Goal: Task Accomplishment & Management: Use online tool/utility

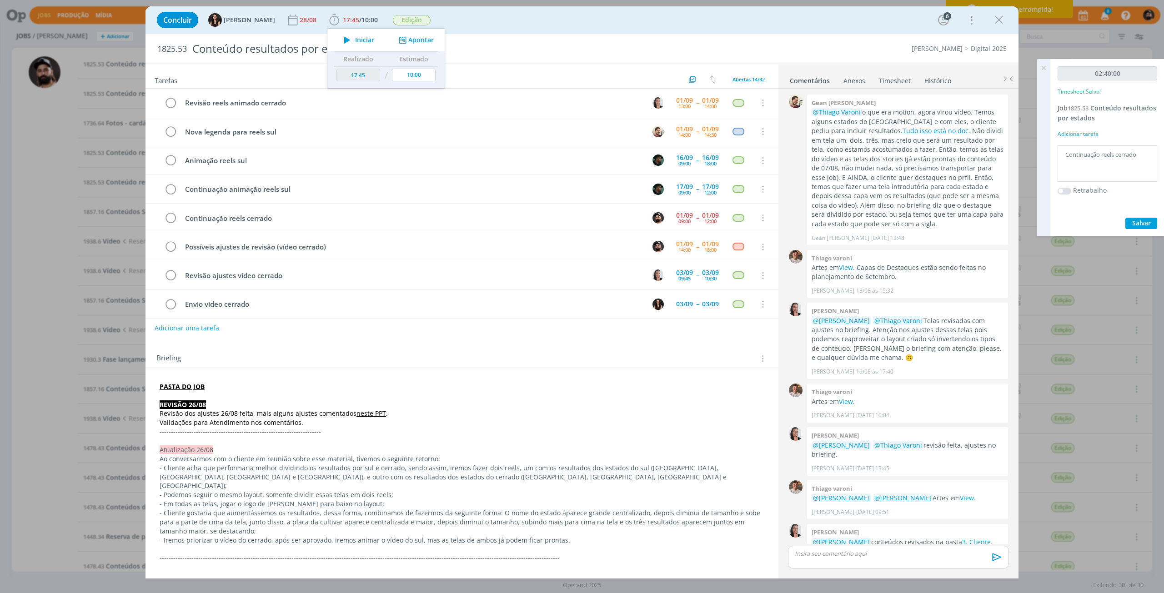
click at [341, 40] on icon "dialog" at bounding box center [347, 40] width 16 height 12
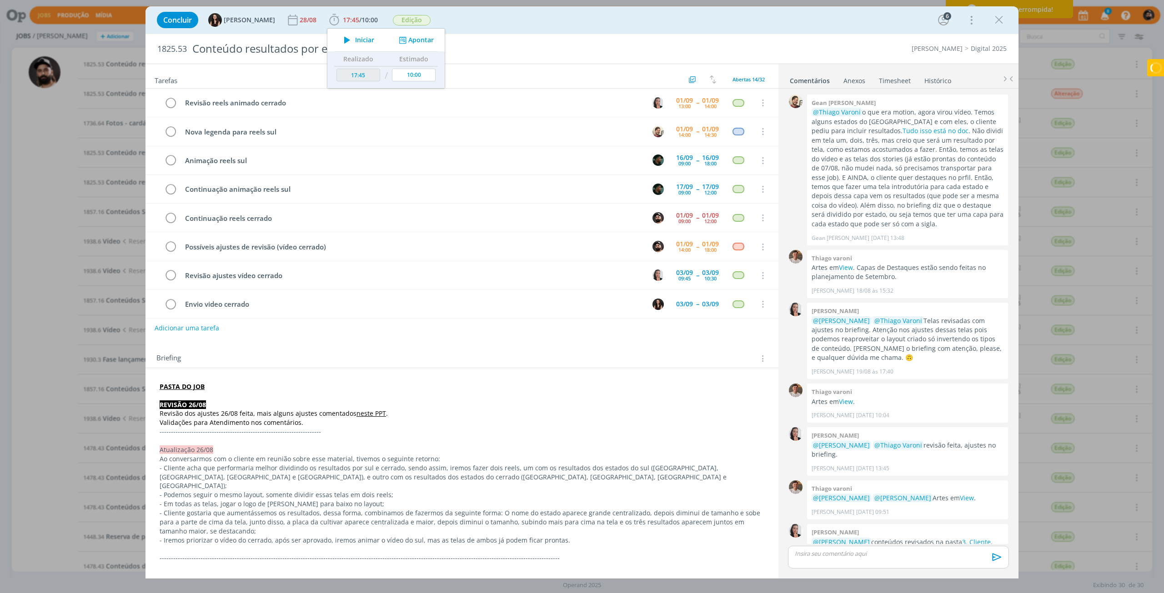
scroll to position [393, 0]
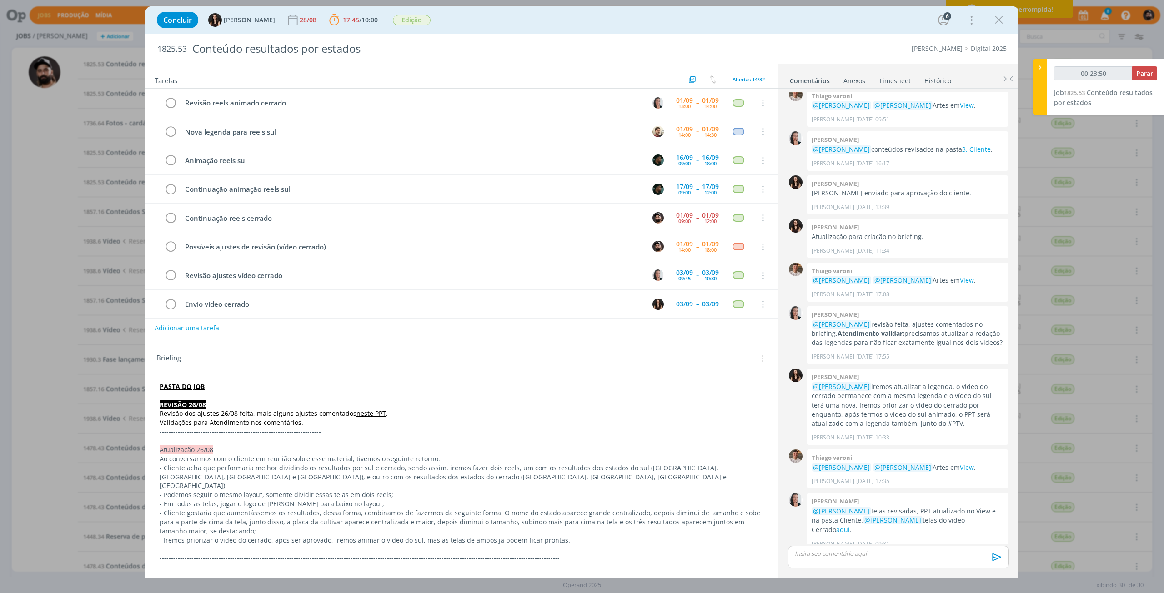
click at [192, 387] on strong "PASTA DO JOB" at bounding box center [182, 386] width 45 height 9
click at [201, 402] on link "[URL][DOMAIN_NAME]" at bounding box center [219, 404] width 69 height 12
click at [1139, 79] on button "Parar" at bounding box center [1144, 73] width 25 height 14
click at [1150, 77] on span "Parar" at bounding box center [1144, 73] width 17 height 9
type input "00:27:00"
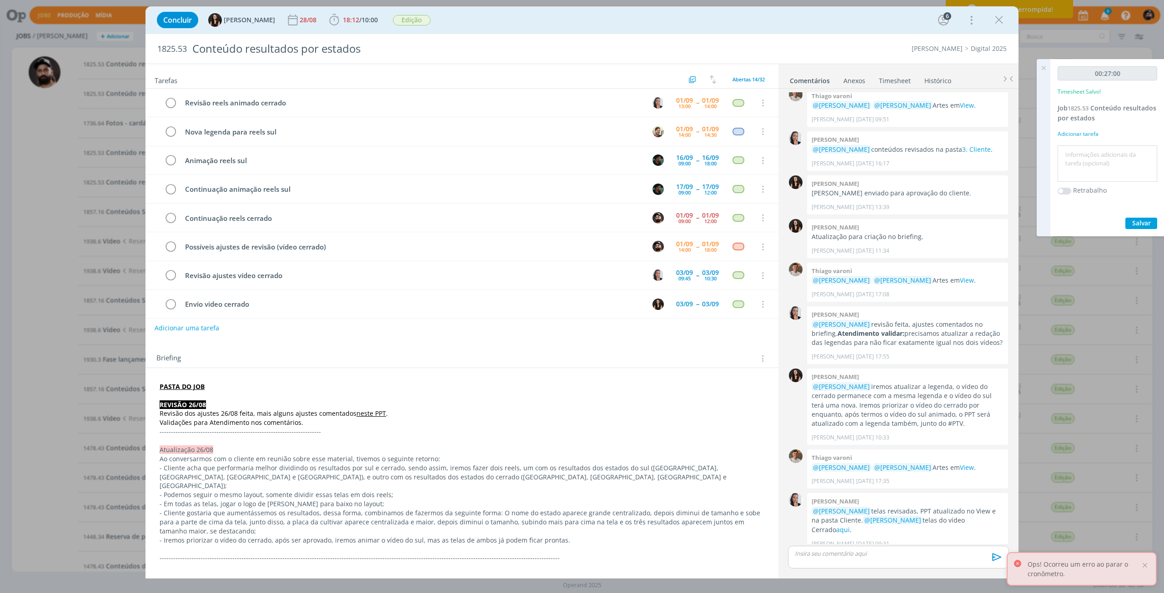
click at [1118, 171] on textarea at bounding box center [1107, 164] width 95 height 32
type textarea "edição"
click at [1141, 225] on span "Salvar" at bounding box center [1141, 223] width 19 height 9
click at [1044, 67] on icon at bounding box center [1043, 68] width 16 height 18
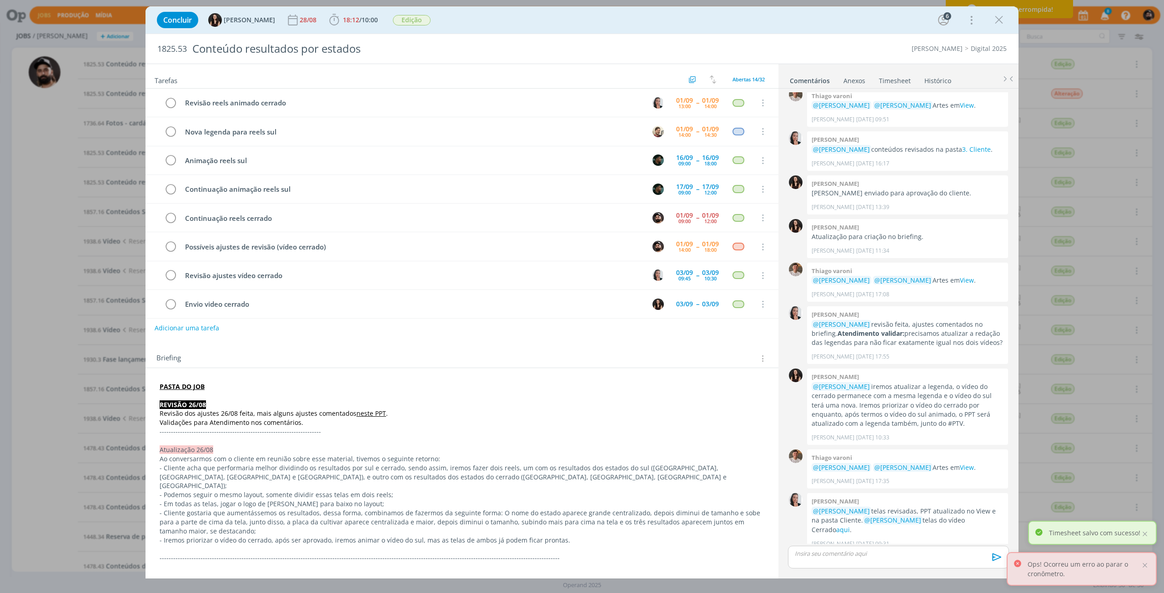
click at [842, 558] on p "dialog" at bounding box center [898, 554] width 206 height 8
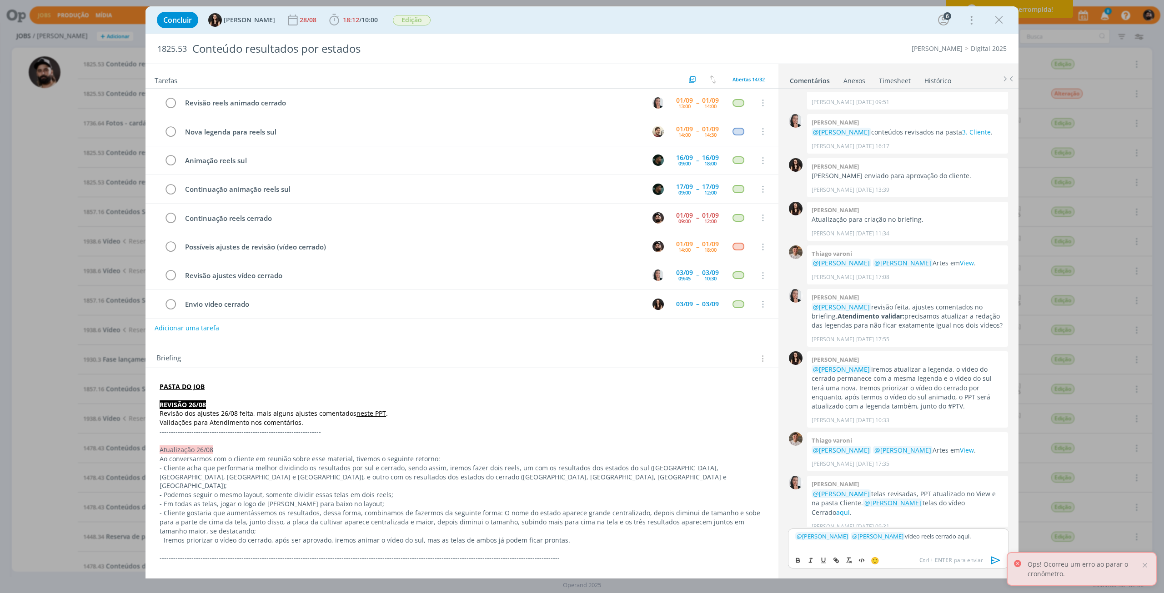
click at [962, 541] on div "﻿ @ [PERSON_NAME] ﻿ ﻿ @ [PERSON_NAME] ﻿ vídeo reels cerrado aqui." at bounding box center [898, 540] width 221 height 23
click at [794, 559] on icon "dialog" at bounding box center [797, 560] width 7 height 7
click at [832, 560] on icon "dialog" at bounding box center [835, 560] width 7 height 7
paste input "[URL][DOMAIN_NAME]"
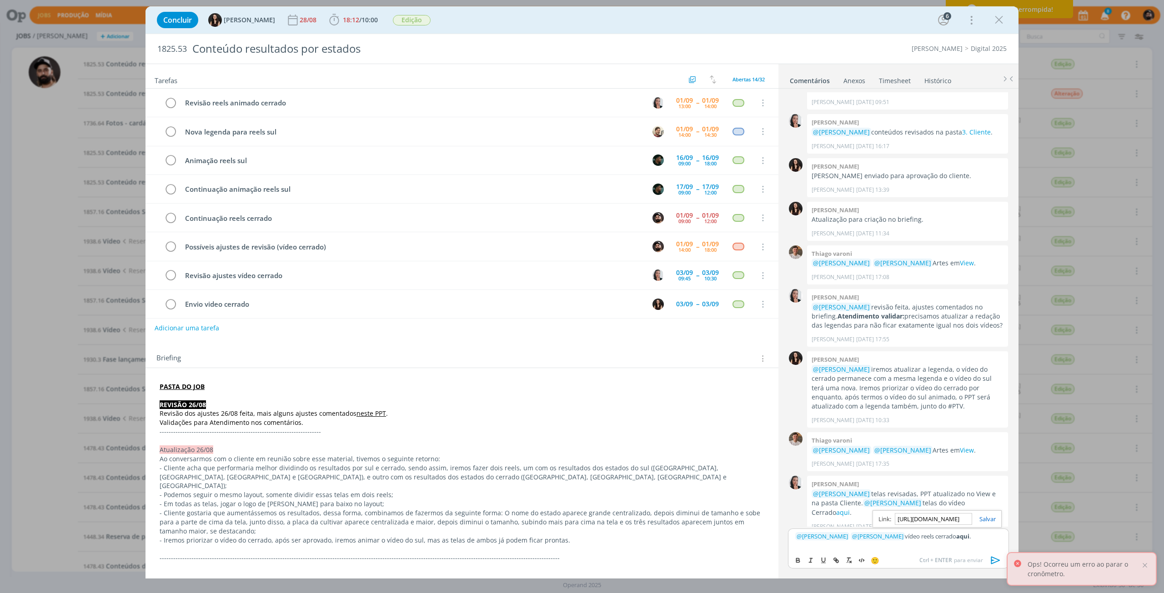
scroll to position [0, 239]
type input "[URL][DOMAIN_NAME]"
click at [983, 523] on link "dialog" at bounding box center [984, 519] width 24 height 8
click at [984, 552] on div "🙂 Ctrl + ENTER para enviar" at bounding box center [898, 559] width 220 height 17
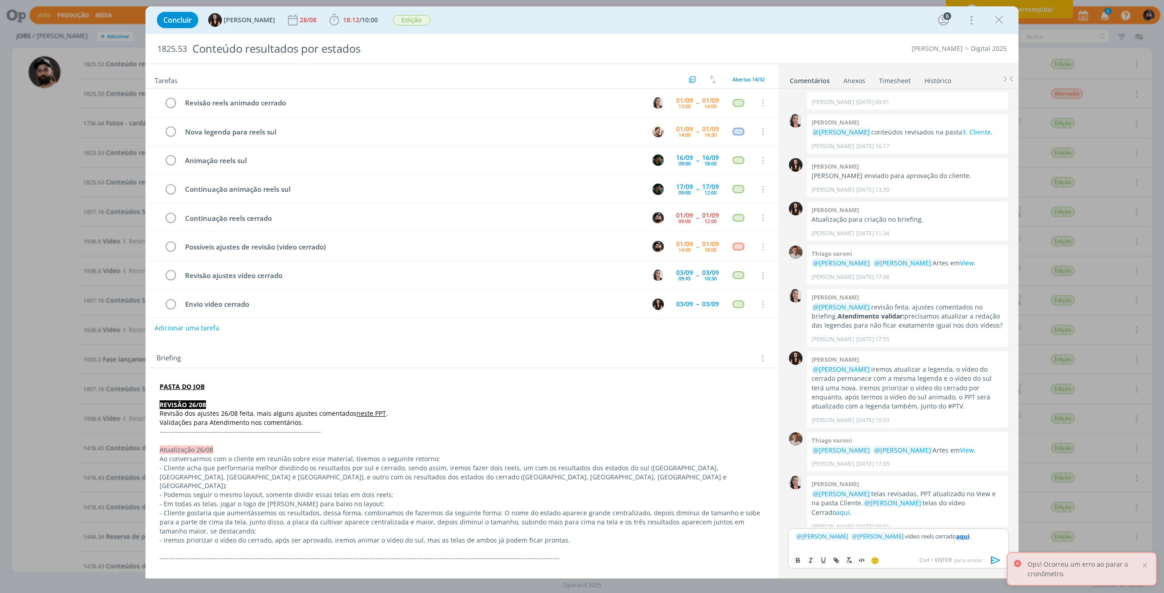
click at [993, 561] on icon "dialog" at bounding box center [996, 561] width 14 height 14
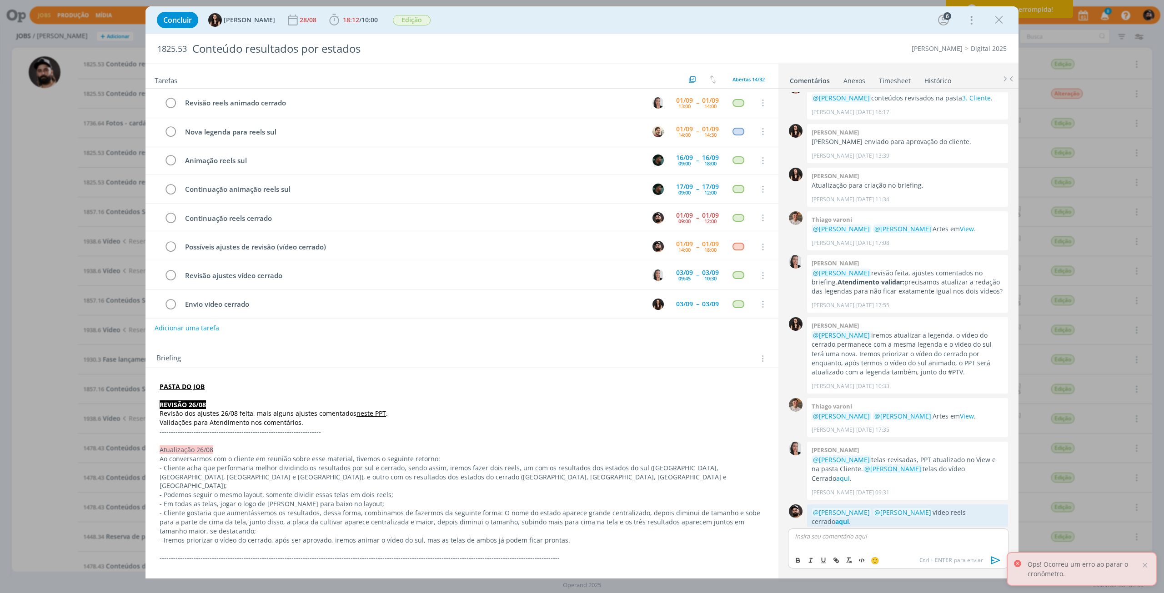
click at [1147, 561] on div "Ops! Ocorreu um erro ao parar o cronômetro." at bounding box center [1082, 569] width 150 height 34
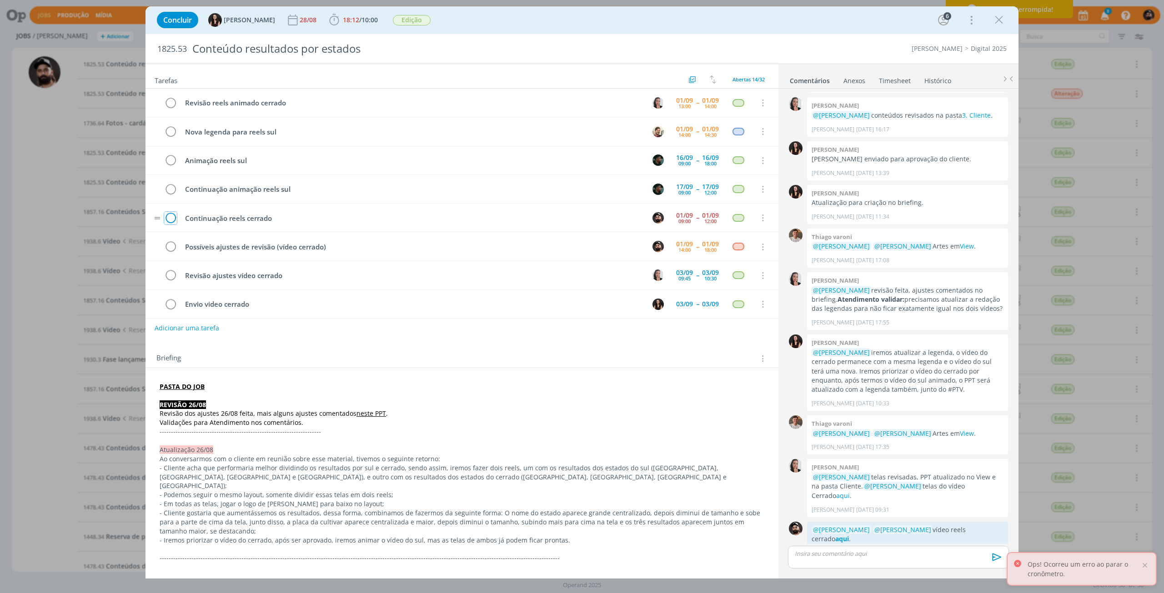
click at [173, 220] on icon "dialog" at bounding box center [170, 218] width 13 height 14
click at [1001, 24] on icon "dialog" at bounding box center [999, 20] width 14 height 14
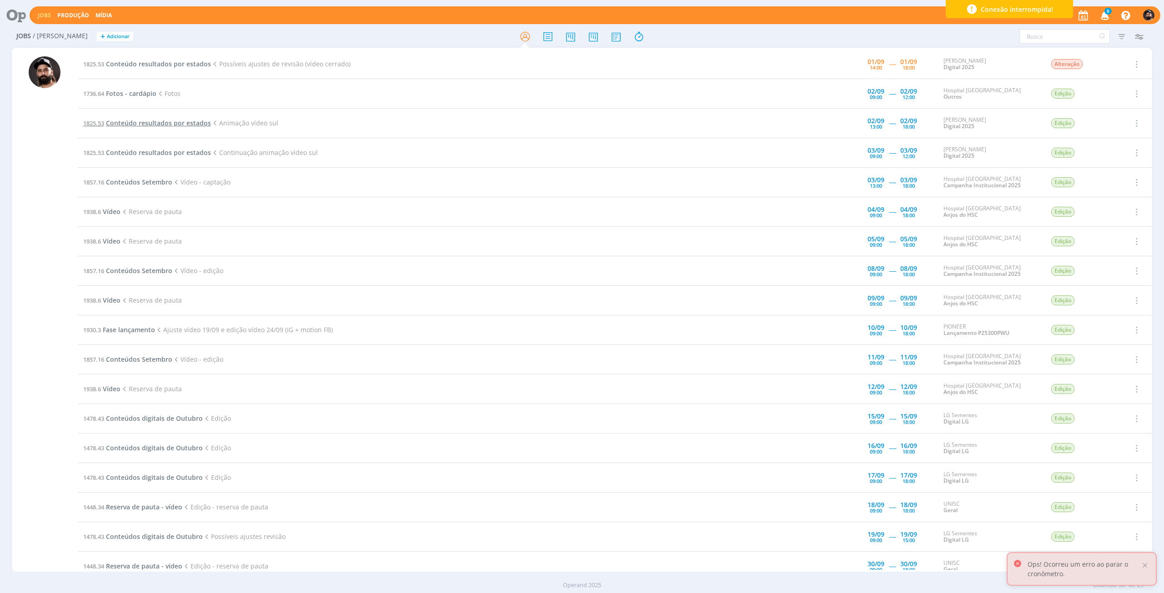
click at [165, 125] on span "Conteúdo resultados por estados" at bounding box center [158, 123] width 105 height 9
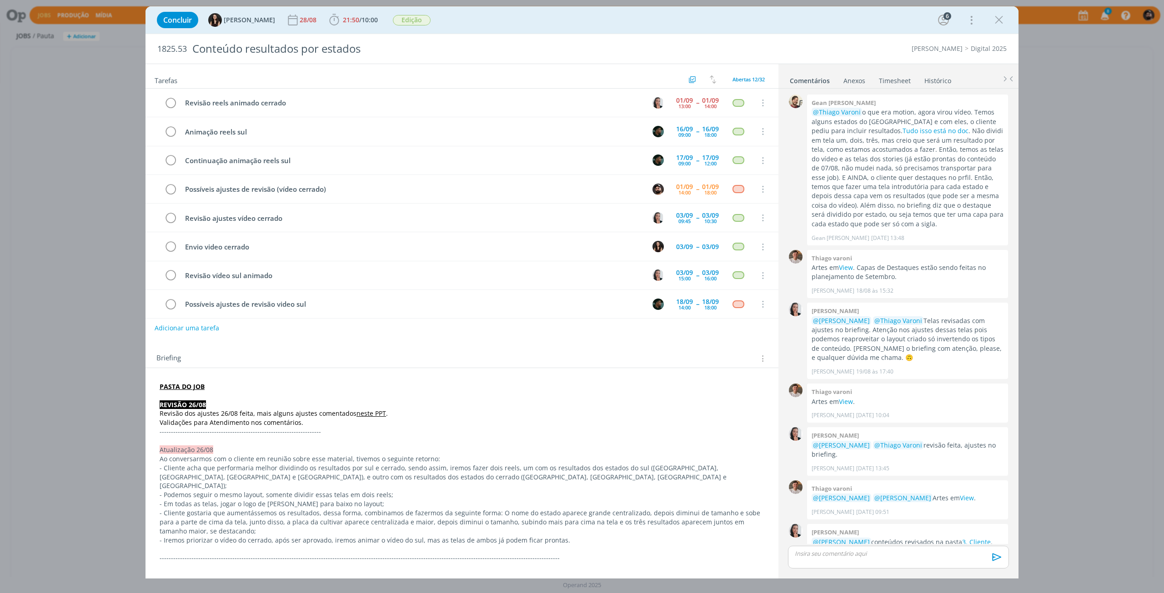
scroll to position [480, 0]
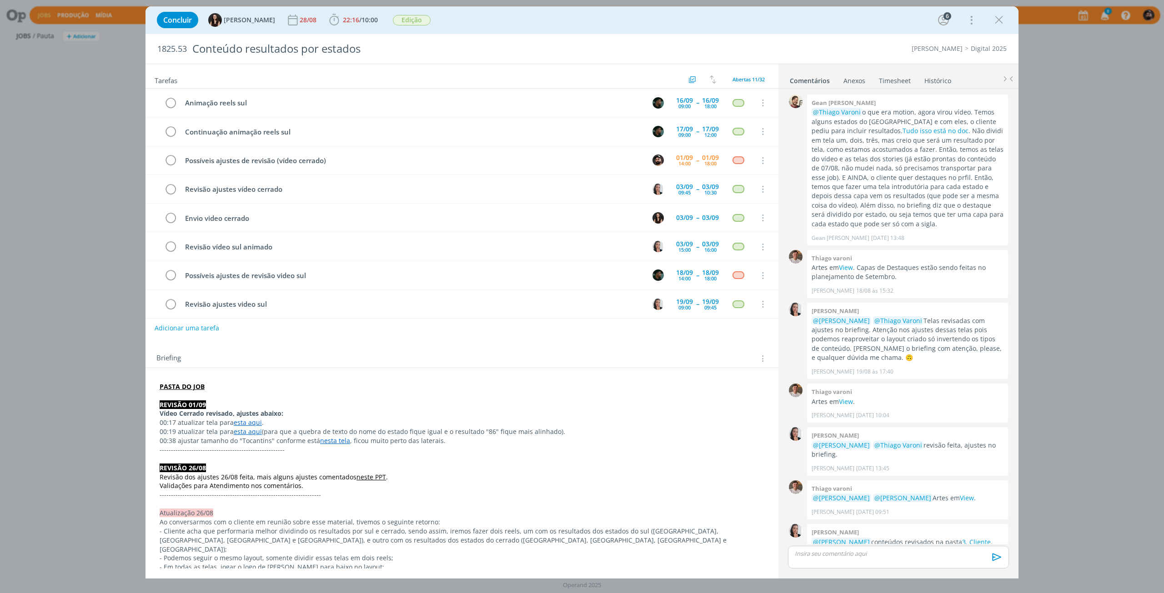
scroll to position [570, 0]
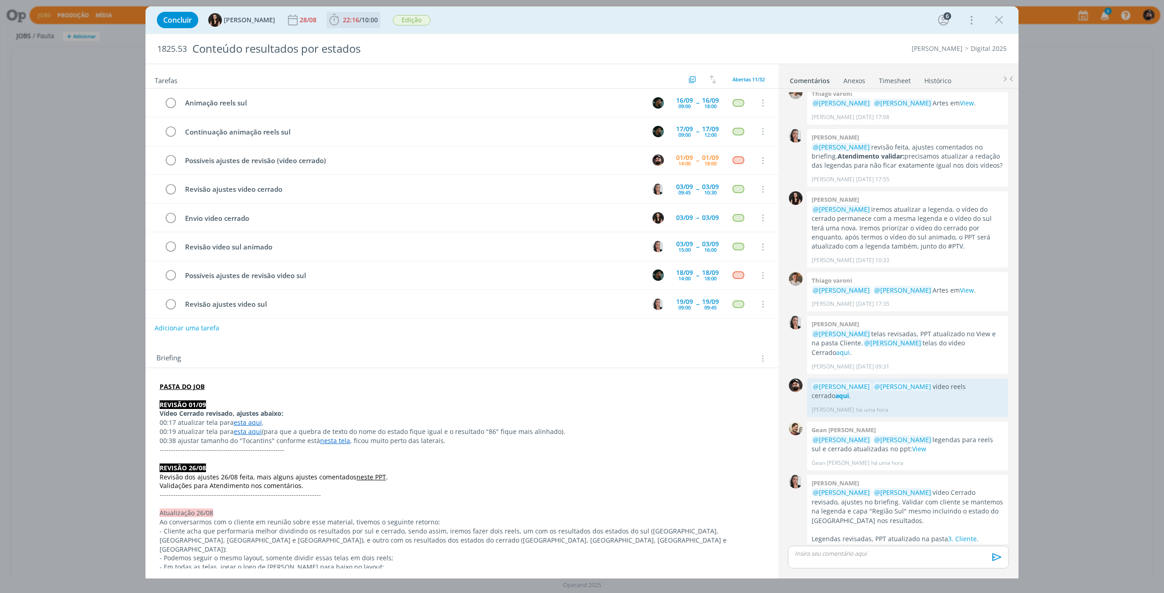
click at [361, 21] on span "10:00" at bounding box center [369, 19] width 16 height 9
click at [355, 44] on button "Iniciar" at bounding box center [357, 40] width 36 height 13
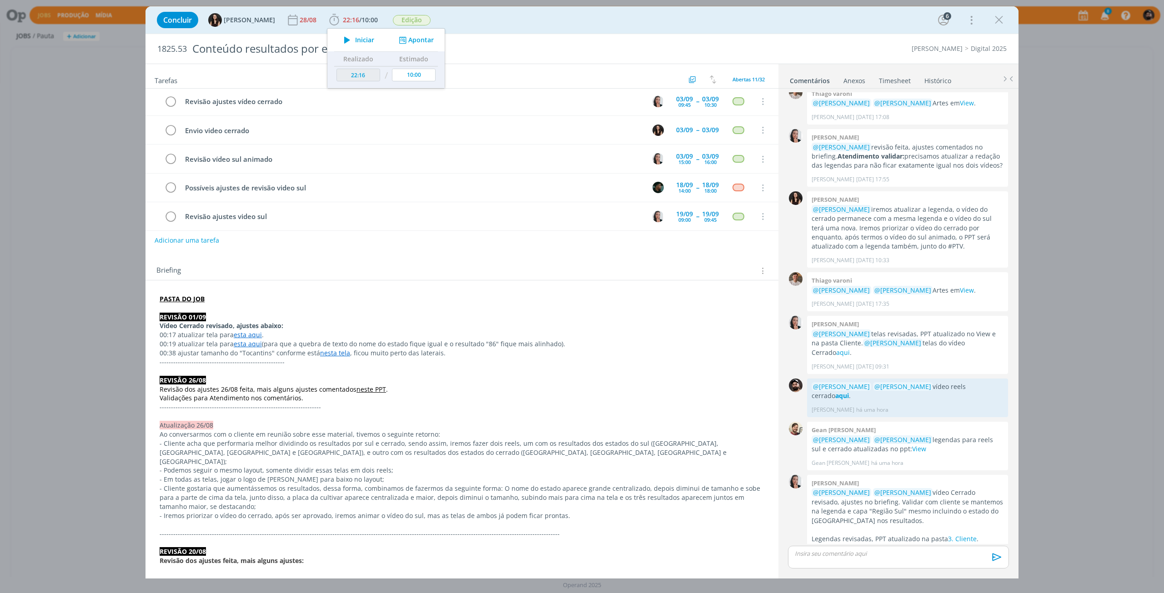
scroll to position [91, 0]
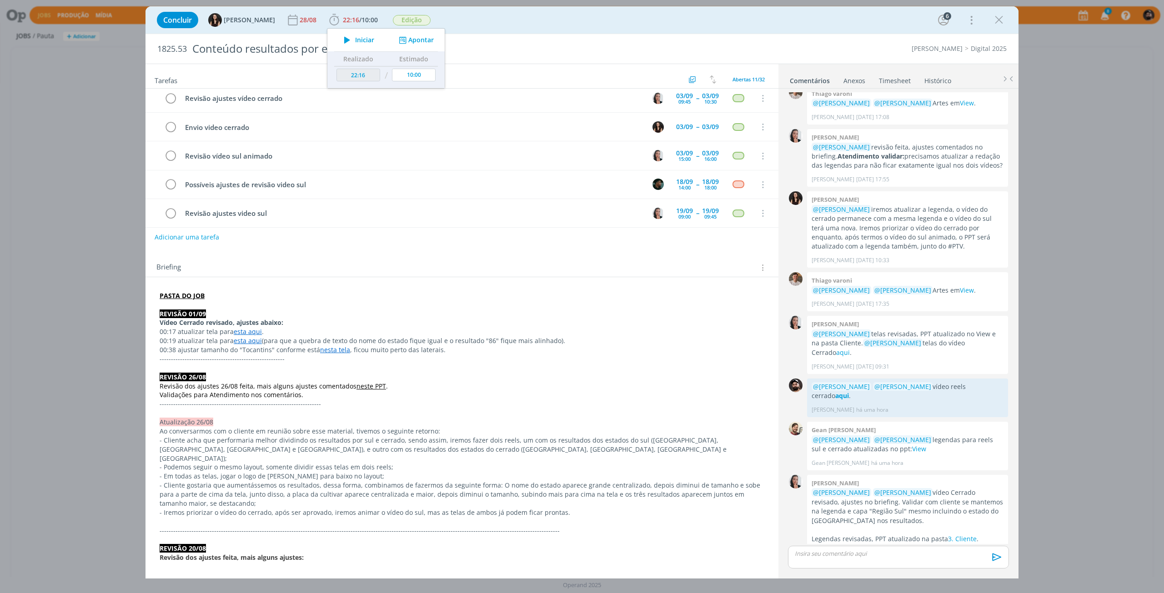
click at [239, 331] on link "esta aqui" at bounding box center [248, 331] width 28 height 9
click at [250, 348] on link "https://sobeae.sharepoint.com/sites/SOBEAE/Documentos%20Compartilhados/Forms/Al…" at bounding box center [219, 349] width 69 height 12
click at [314, 313] on p "REVISÃO 01/09" at bounding box center [462, 314] width 604 height 9
click at [243, 343] on link "esta aqui" at bounding box center [248, 341] width 28 height 9
click at [249, 361] on link "https://sobeae.sharepoint.com/sites/SOBEAE/Documentos%20Compartilhados/Forms/Al…" at bounding box center [219, 359] width 69 height 12
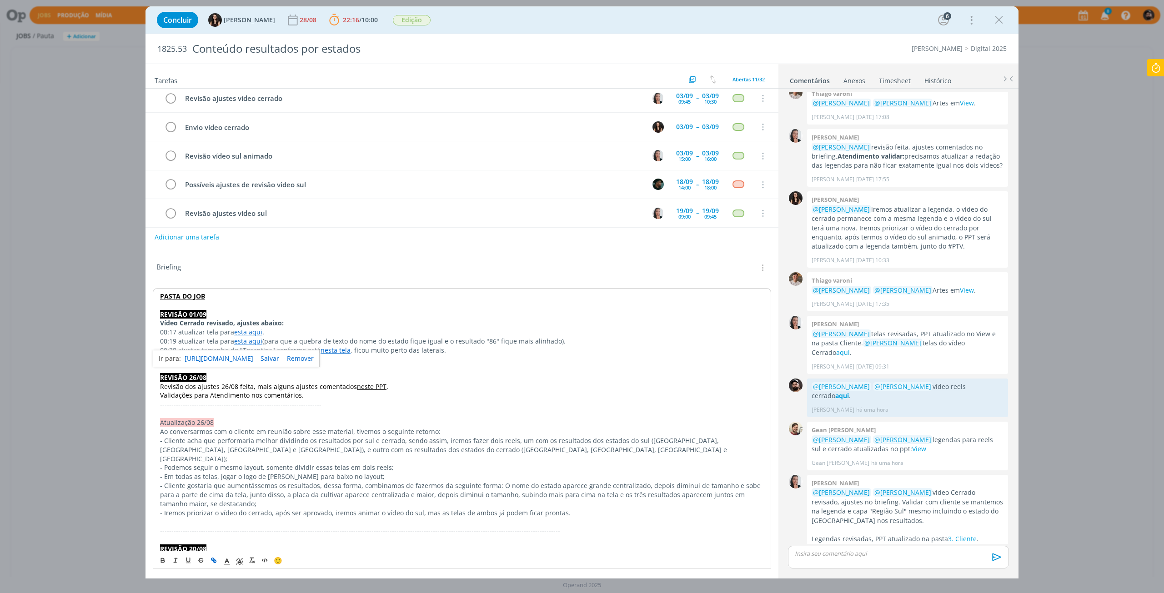
click at [502, 388] on p "Revisão dos ajustes 26/08 feita, mais alguns ajustes comentados neste PPT ." at bounding box center [462, 386] width 604 height 9
click at [251, 340] on link "esta aqui" at bounding box center [248, 341] width 28 height 9
click at [253, 361] on link "https://sobeae.sharepoint.com/sites/SOBEAE/Documentos%20Compartilhados/Forms/Al…" at bounding box center [219, 359] width 69 height 12
click at [545, 379] on p "REVISÃO 26/08" at bounding box center [462, 377] width 604 height 9
click at [253, 329] on link "esta aqui" at bounding box center [248, 331] width 28 height 9
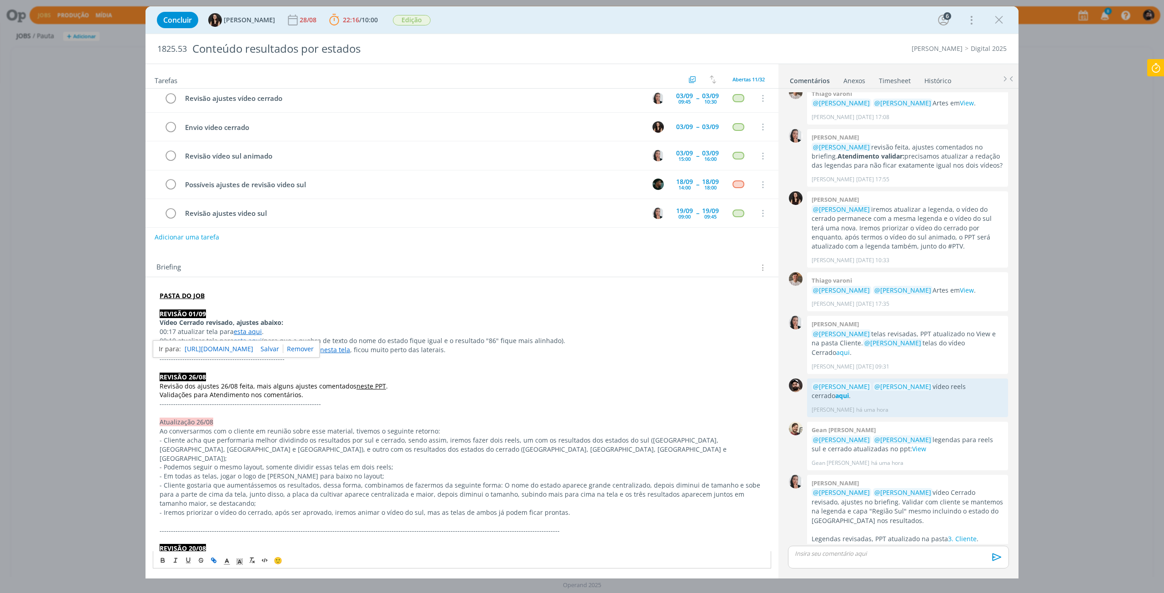
click at [253, 345] on link "https://sobeae.sharepoint.com/sites/SOBEAE/Documentos%20Compartilhados/Forms/Al…" at bounding box center [219, 349] width 69 height 12
click at [371, 419] on p "Atualização 26/08" at bounding box center [462, 422] width 605 height 9
click at [328, 352] on link "nesta tela" at bounding box center [335, 350] width 30 height 9
click at [338, 366] on link "https://sobeae.sharepoint.com/sites/SOBEAE/Documentos%20Compartilhados/Forms/Al…" at bounding box center [304, 367] width 69 height 12
click at [476, 438] on p "- Cliente acha que performaria melhor dividindo os resultados por sul e cerrado…" at bounding box center [462, 449] width 605 height 27
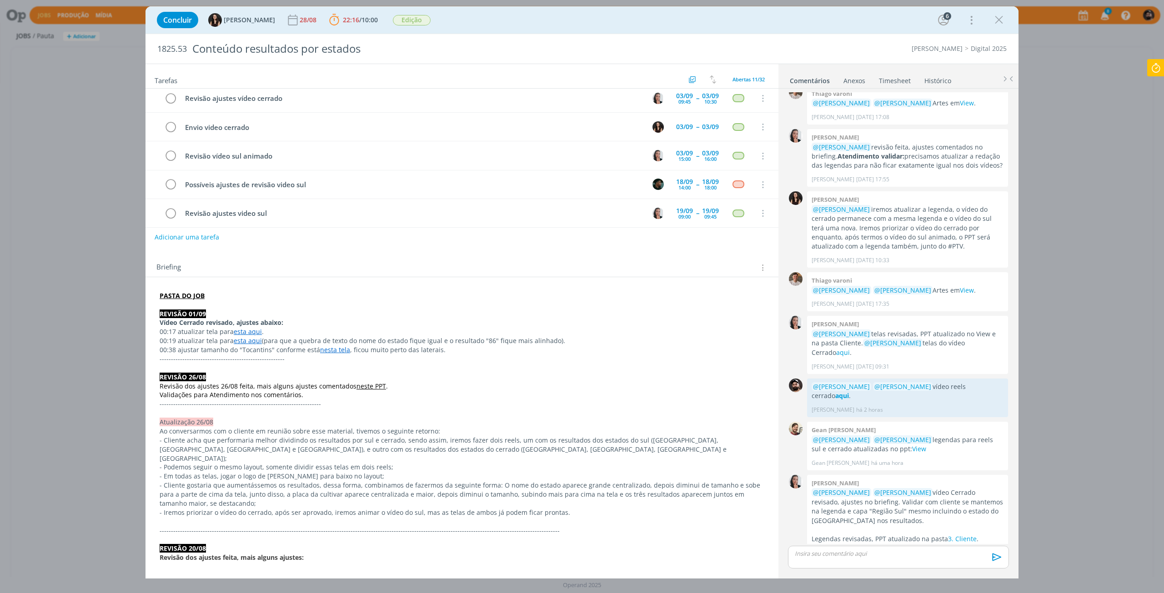
click at [198, 296] on strong "PASTA DO JOB" at bounding box center [182, 295] width 45 height 9
click at [203, 310] on link "[URL][DOMAIN_NAME]" at bounding box center [219, 313] width 69 height 12
click at [891, 566] on div "dialog" at bounding box center [898, 557] width 221 height 23
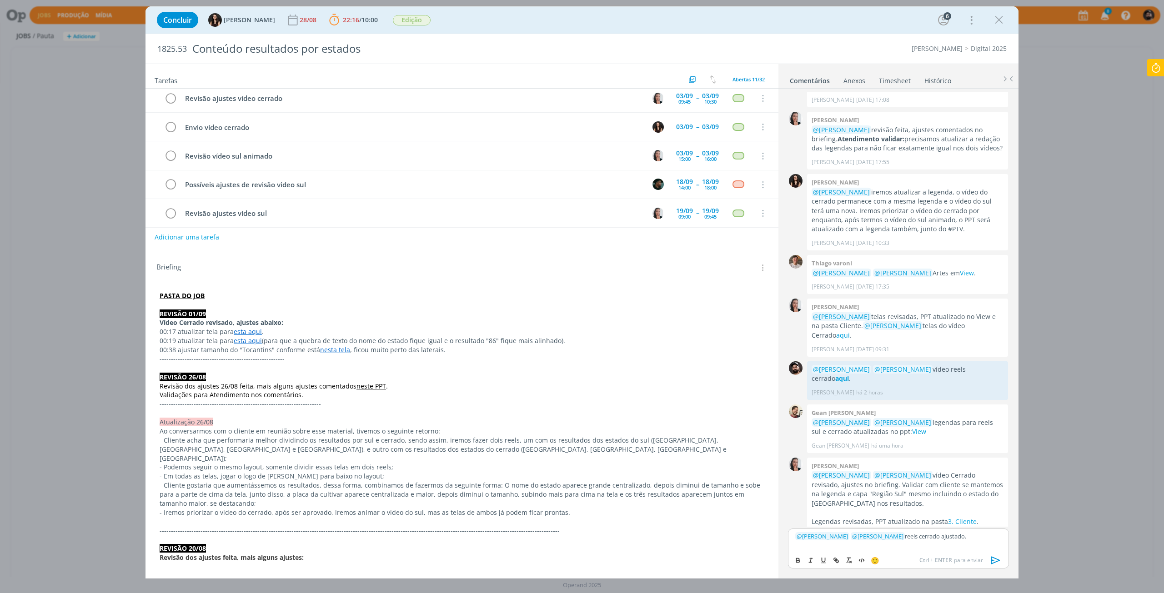
click at [1068, 548] on div "Concluir Isabelle Silva 28/08 22:16 / 10:00 Parar Apontar Data * 01/09/2025 Hor…" at bounding box center [582, 296] width 1164 height 593
click at [797, 565] on button "dialog" at bounding box center [798, 560] width 13 height 11
click at [840, 561] on button "dialog" at bounding box center [836, 560] width 13 height 11
paste input "https://sobeae.sharepoint.com/sites/SOBEAE/_layouts/15/stream.aspx?id=%2Fsites%…"
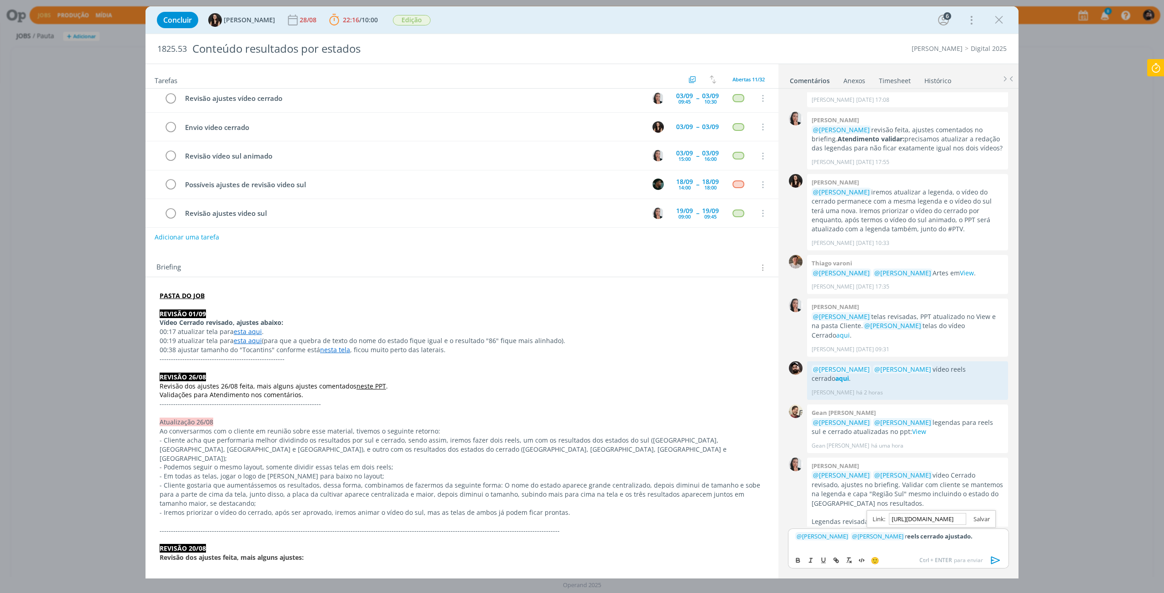
click at [981, 520] on link "dialog" at bounding box center [978, 519] width 24 height 8
click at [956, 557] on span "Ctrl + ENTER para enviar" at bounding box center [951, 560] width 64 height 8
drag, startPoint x: 899, startPoint y: 536, endPoint x: 1061, endPoint y: 540, distance: 161.9
click at [1060, 540] on div "Concluir Isabelle Silva 28/08 22:16 / 10:00 Parar Apontar Data * 01/09/2025 Hor…" at bounding box center [582, 296] width 1164 height 593
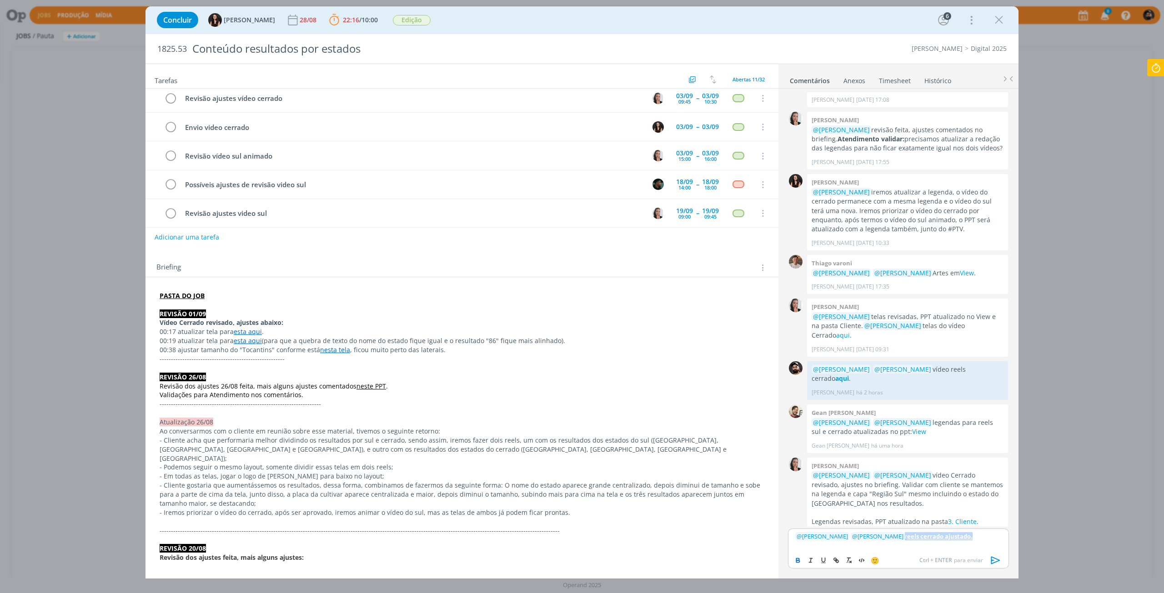
drag, startPoint x: 799, startPoint y: 561, endPoint x: 825, endPoint y: 565, distance: 25.7
click at [800, 561] on icon "dialog" at bounding box center [797, 560] width 7 height 7
click at [838, 563] on icon "dialog" at bounding box center [835, 560] width 7 height 7
paste input "https://sobeae.sharepoint.com/sites/SOBEAE/_layouts/15/stream.aspx?id=%2Fsites%…"
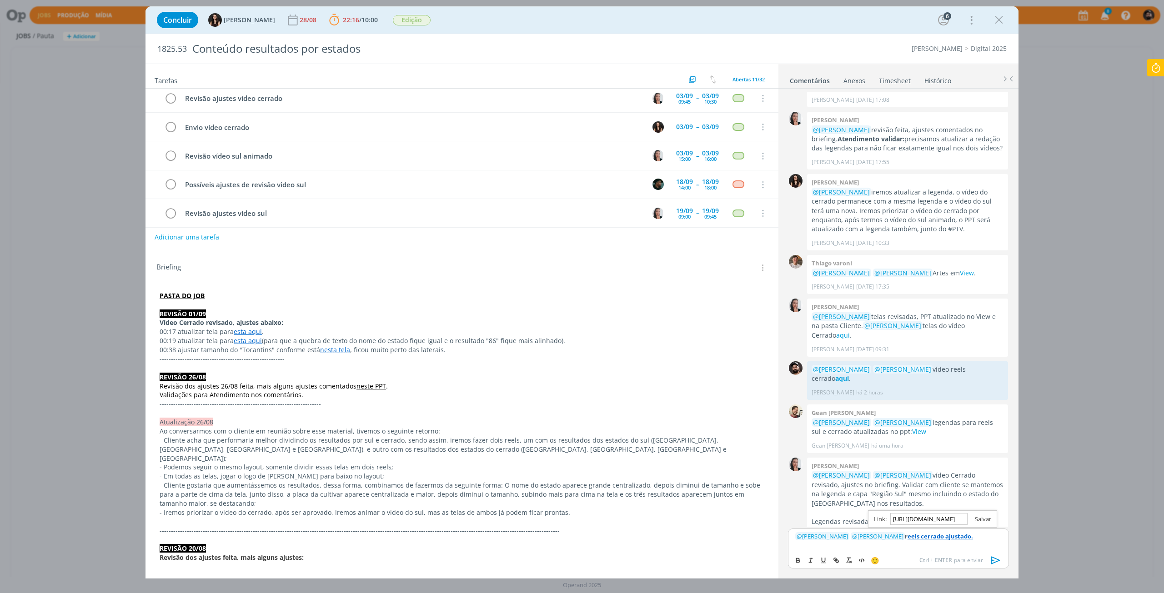
type input "https://sobeae.sharepoint.com/sites/SOBEAE/_layouts/15/stream.aspx?id=%2Fsites%…"
click at [977, 519] on link "dialog" at bounding box center [979, 519] width 24 height 8
click at [967, 547] on div "﻿ @ Isabelle Silva ﻿ ﻿ @ Caroline Pieczarka ﻿ reels cerrado ajustado." at bounding box center [898, 540] width 221 height 23
click at [978, 539] on p "﻿ @ Isabelle Silva ﻿ ﻿ @ Caroline Pieczarka ﻿ reels cerrado ajustado." at bounding box center [898, 536] width 206 height 8
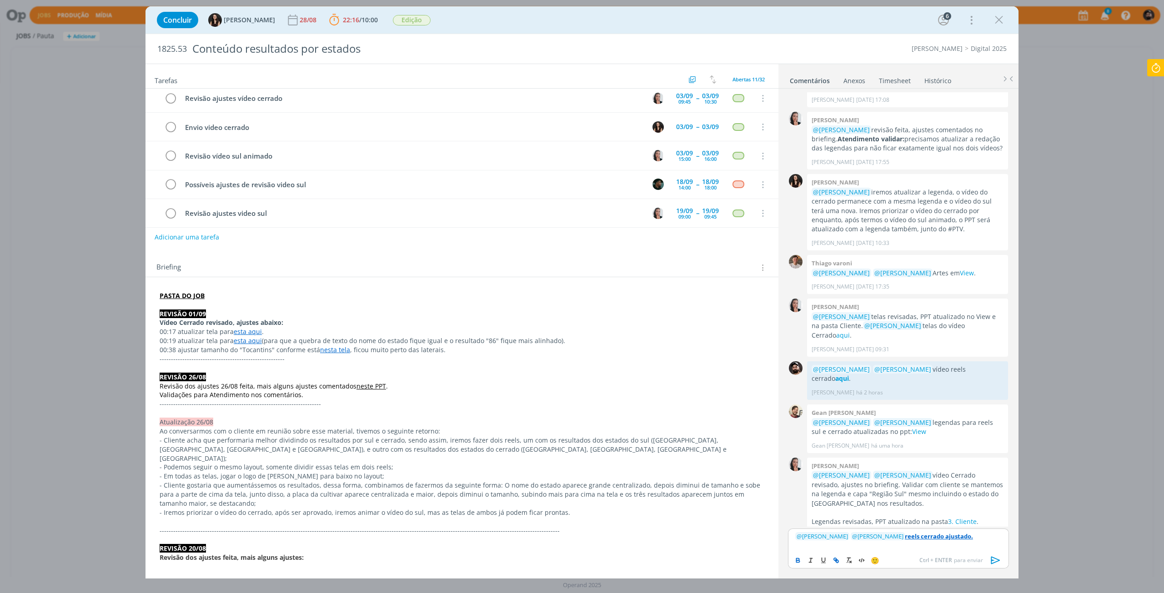
click at [1002, 564] on icon "dialog" at bounding box center [996, 561] width 14 height 14
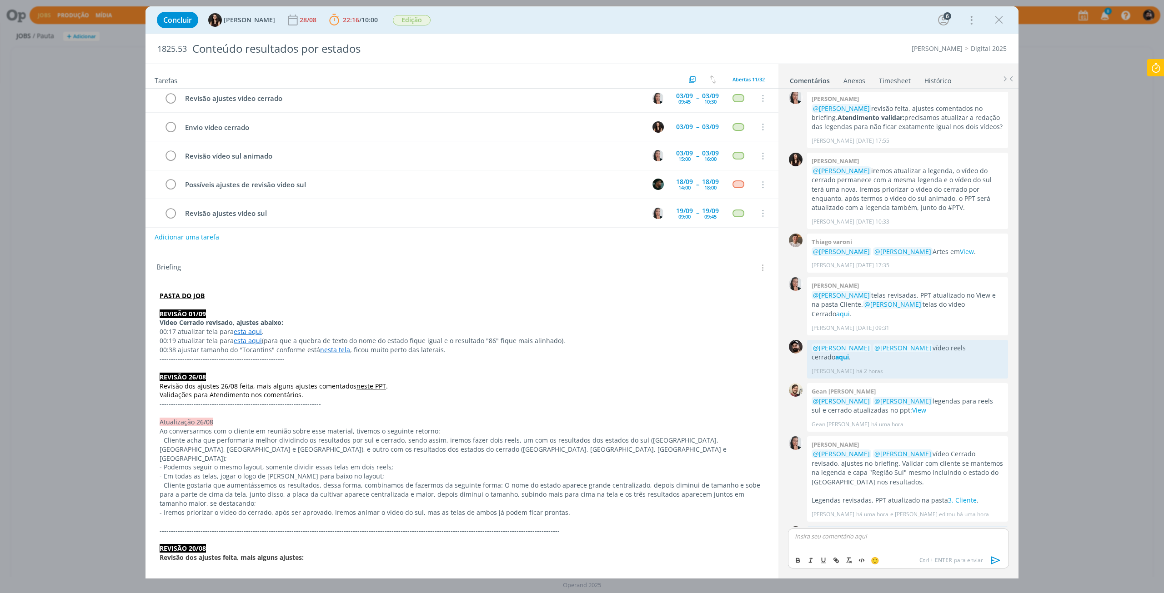
scroll to position [622, 0]
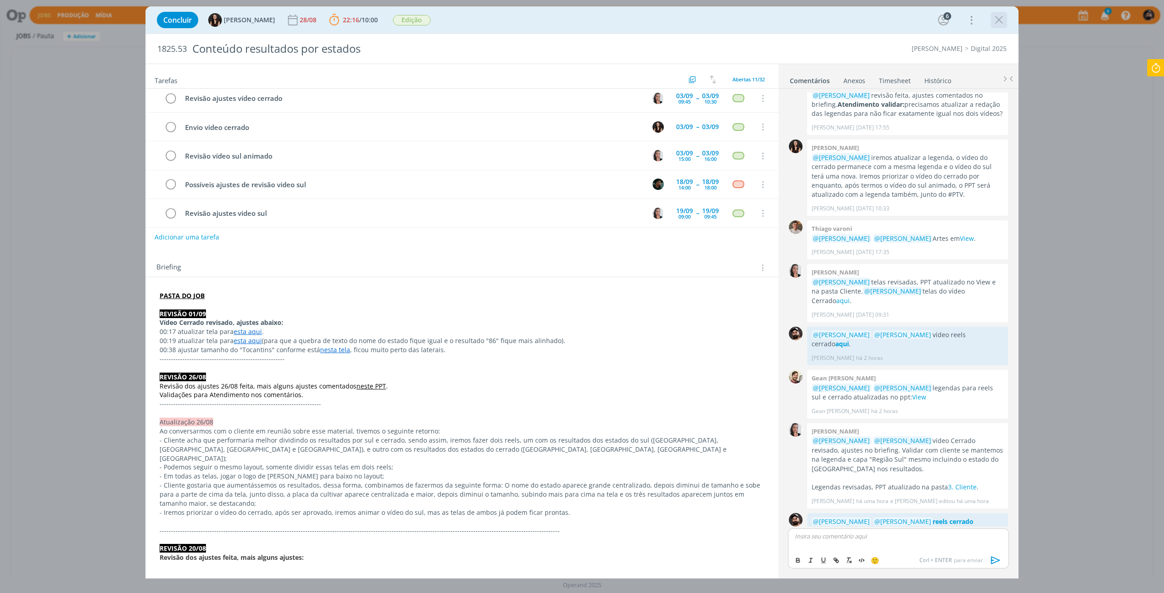
click at [1002, 16] on icon "dialog" at bounding box center [999, 20] width 14 height 14
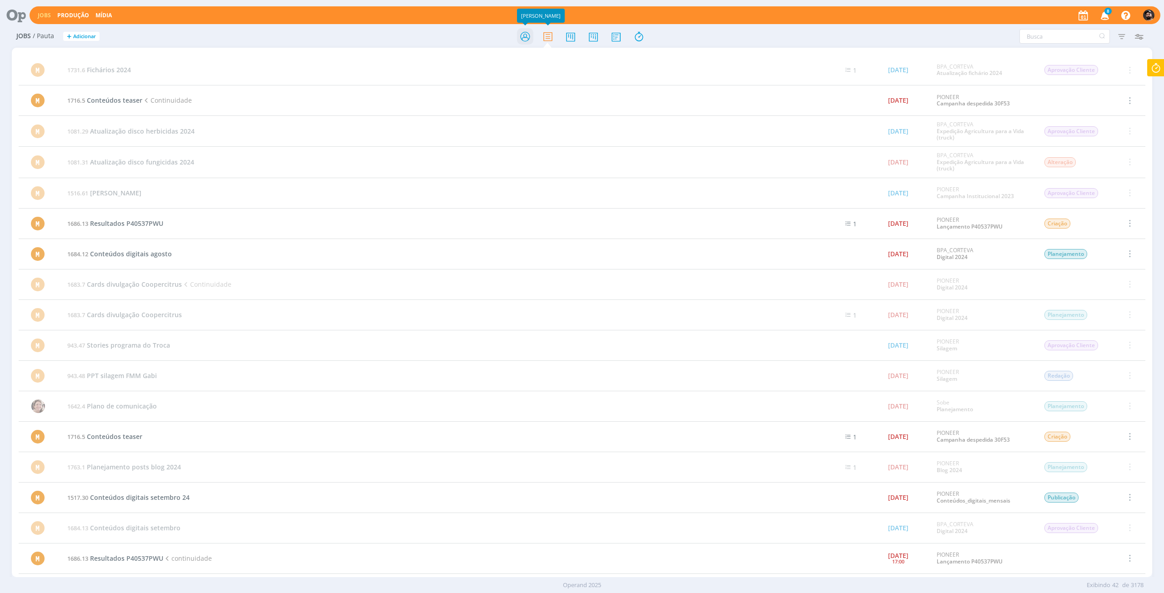
click at [530, 36] on icon at bounding box center [525, 37] width 16 height 18
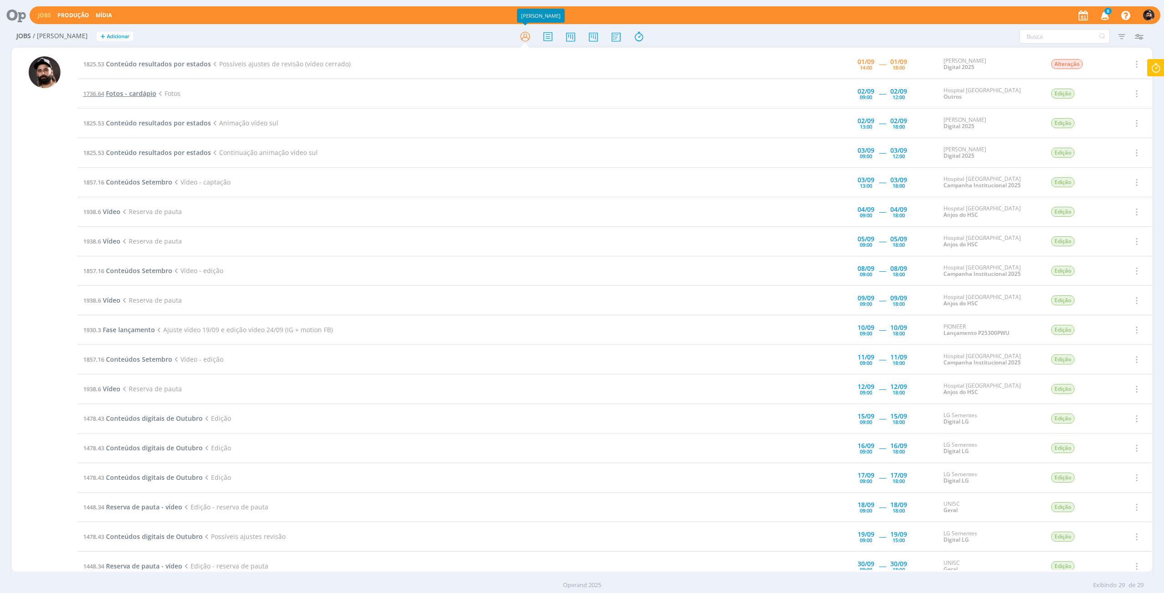
click at [130, 90] on span "Fotos - cardápio" at bounding box center [131, 93] width 50 height 9
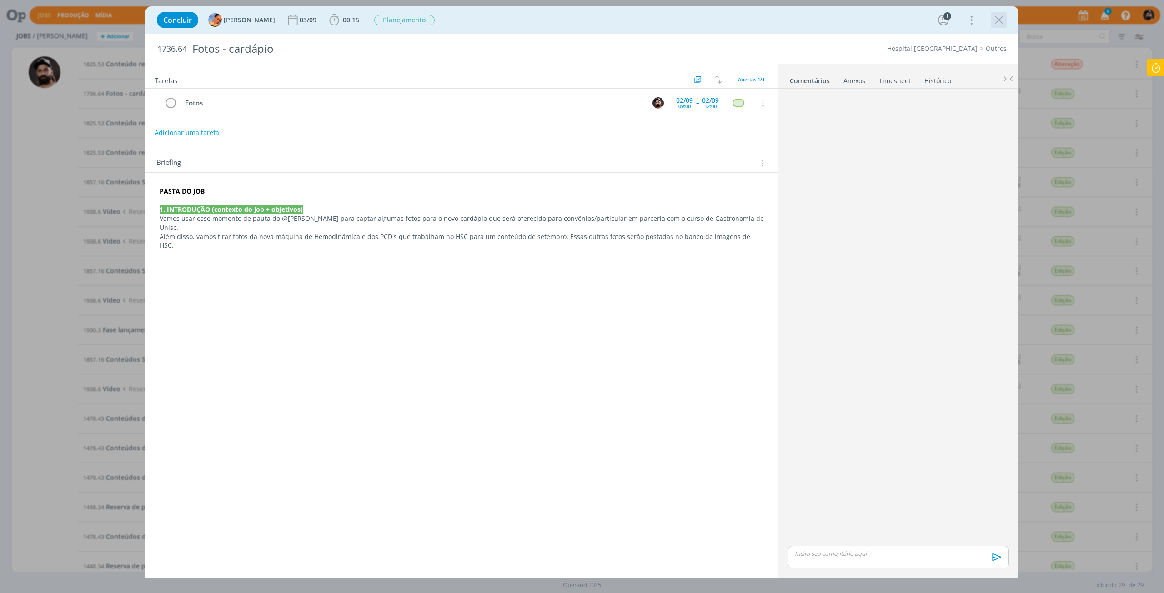
click at [992, 15] on div "dialog" at bounding box center [999, 20] width 16 height 16
click at [996, 19] on icon "dialog" at bounding box center [999, 20] width 14 height 14
